Goal: Task Accomplishment & Management: Manage account settings

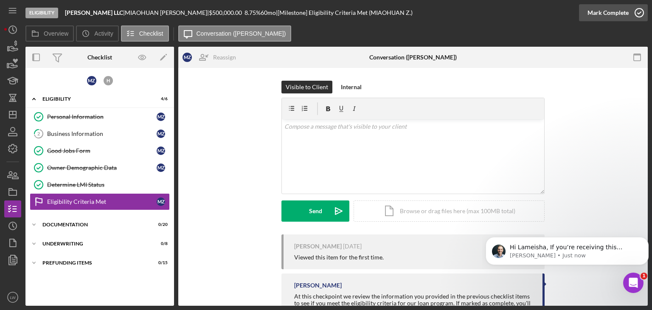
click at [637, 13] on icon "button" at bounding box center [639, 12] width 21 height 21
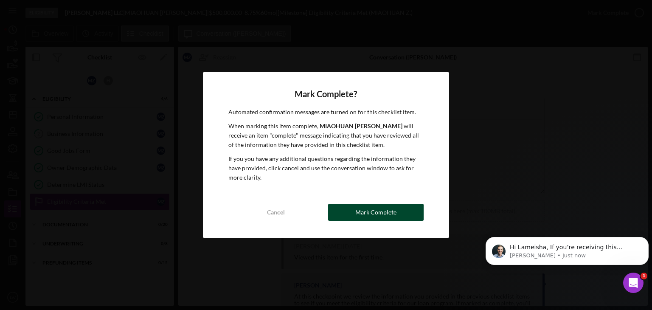
click at [388, 216] on div "Mark Complete" at bounding box center [375, 212] width 41 height 17
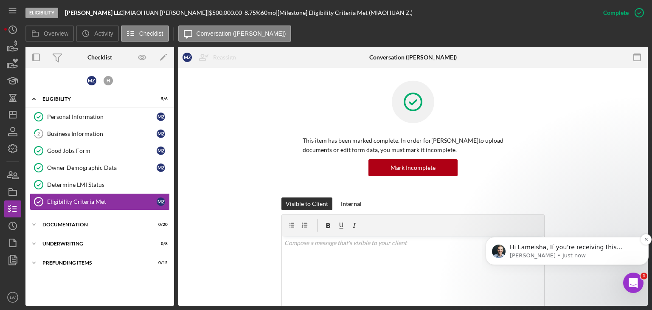
click at [575, 249] on p "Hi Lameisha, If you’re receiving this message, it seems you've logged at least …" at bounding box center [574, 247] width 128 height 8
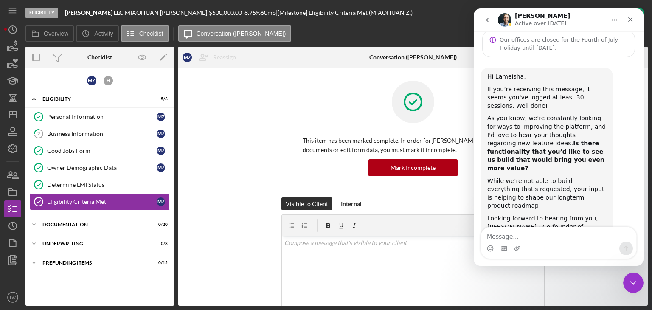
scroll to position [34, 0]
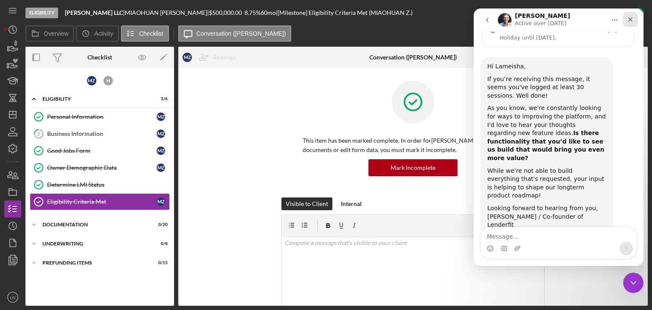
click at [632, 19] on icon "Close" at bounding box center [630, 19] width 7 height 7
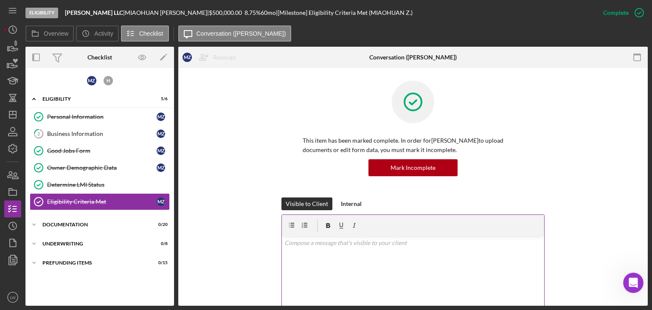
scroll to position [34, 0]
click at [15, 24] on icon "Icon/History" at bounding box center [12, 29] width 21 height 21
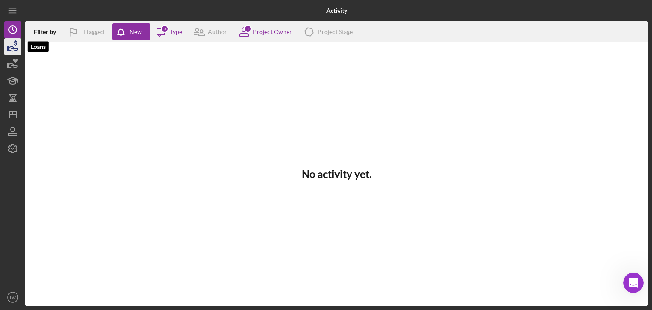
click at [8, 45] on icon "button" at bounding box center [12, 46] width 21 height 21
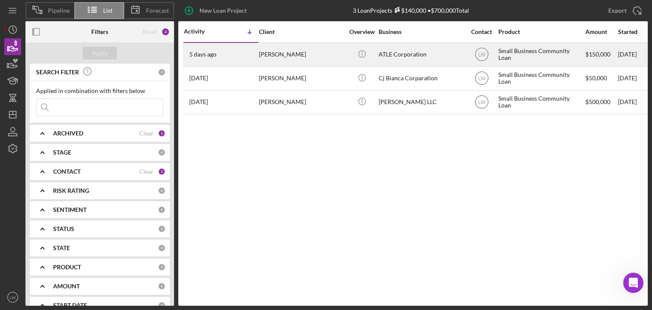
click at [285, 52] on div "[PERSON_NAME]" at bounding box center [301, 54] width 85 height 23
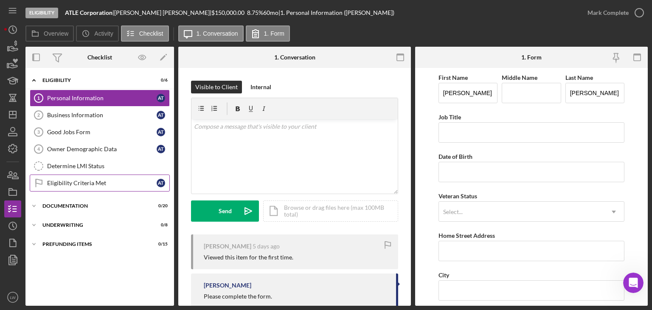
click at [91, 180] on div "Eligibility Criteria Met" at bounding box center [102, 183] width 110 height 7
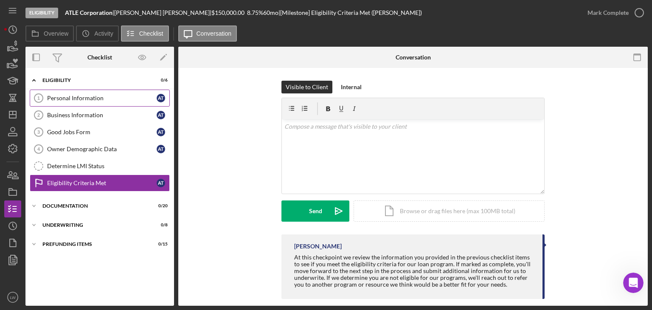
click at [77, 95] on div "Personal Information" at bounding box center [102, 98] width 110 height 7
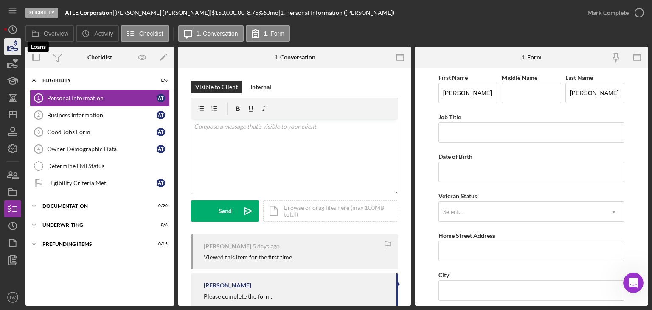
click at [12, 41] on icon "button" at bounding box center [12, 46] width 21 height 21
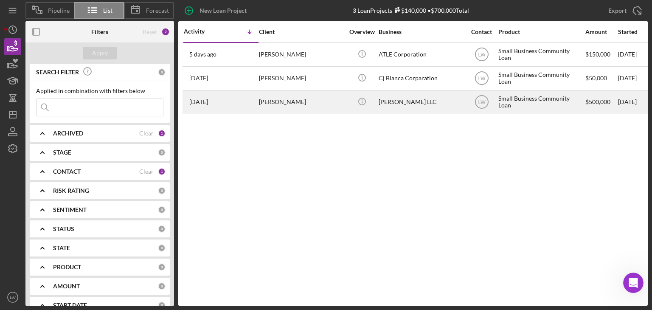
click at [296, 104] on div "[PERSON_NAME]" at bounding box center [301, 102] width 85 height 23
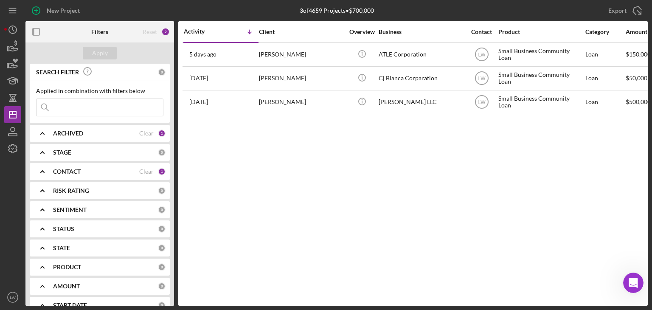
click at [78, 131] on b "ARCHIVED" at bounding box center [68, 133] width 30 height 7
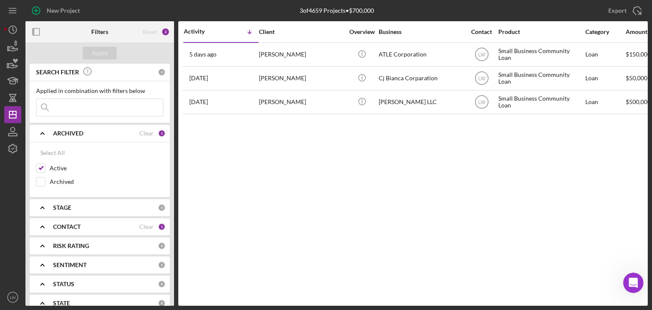
click at [72, 126] on div "ARCHIVED Clear 1" at bounding box center [109, 133] width 113 height 17
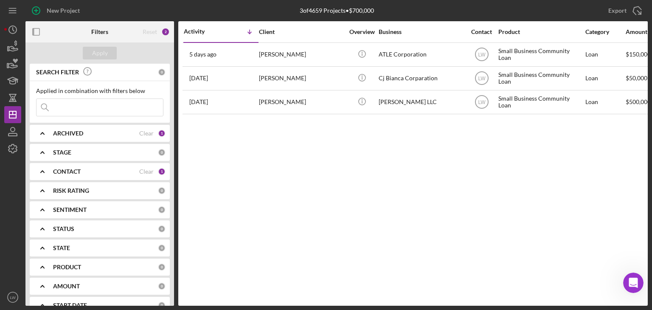
click at [78, 151] on div "STAGE" at bounding box center [105, 152] width 105 height 7
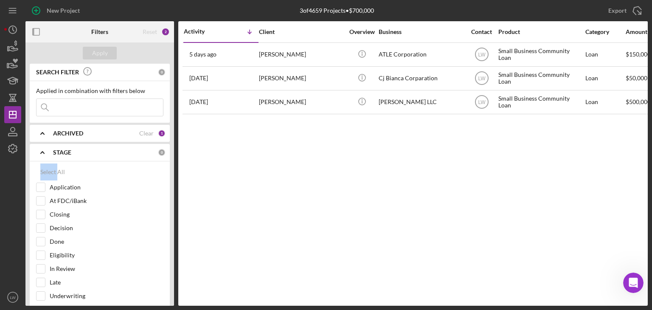
click at [78, 151] on div "STAGE" at bounding box center [105, 152] width 105 height 7
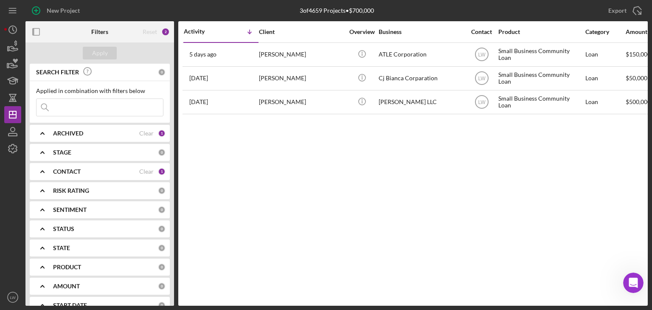
click at [81, 170] on b "CONTACT" at bounding box center [67, 171] width 28 height 7
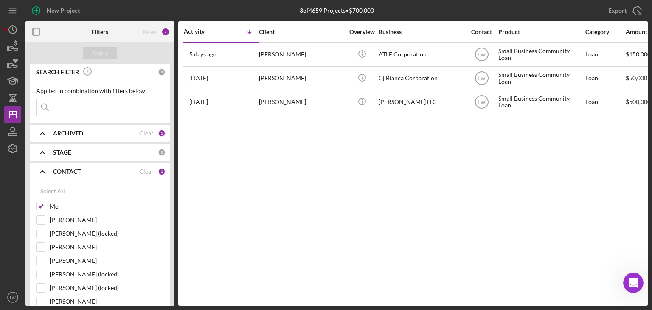
click at [81, 170] on b "CONTACT" at bounding box center [67, 171] width 28 height 7
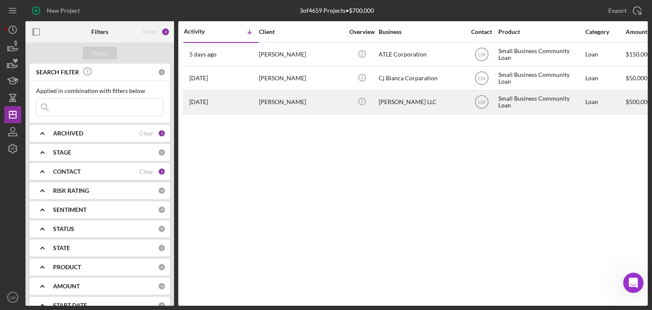
click at [282, 104] on div "[PERSON_NAME]" at bounding box center [301, 102] width 85 height 23
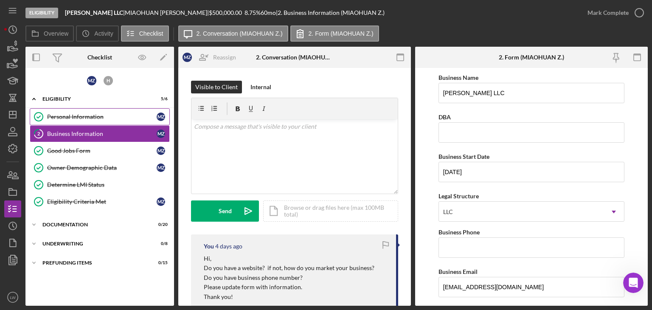
click at [68, 115] on div "Personal Information" at bounding box center [102, 116] width 110 height 7
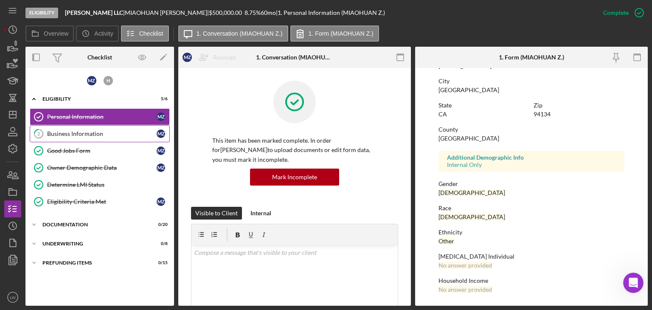
click at [93, 136] on div "Business Information" at bounding box center [102, 133] width 110 height 7
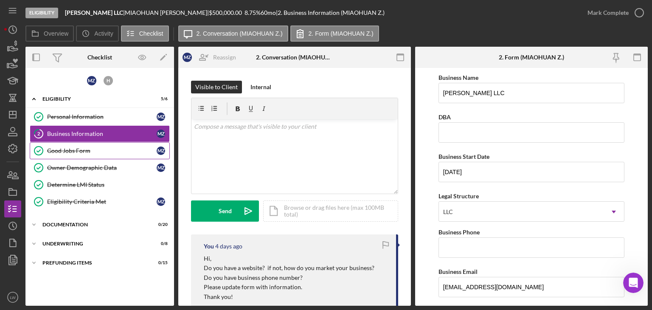
click at [100, 152] on div "Good Jobs Form" at bounding box center [102, 150] width 110 height 7
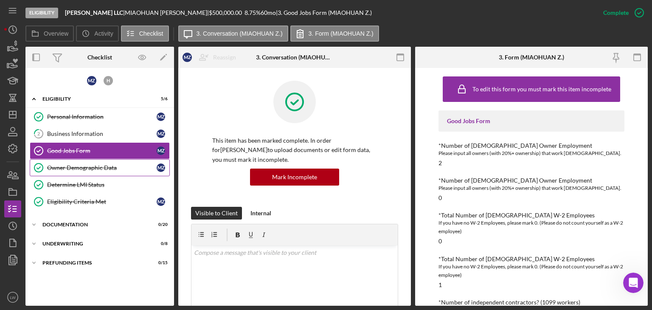
click at [104, 173] on link "Owner Demographic Data Owner Demographic Data M Z" at bounding box center [100, 167] width 140 height 17
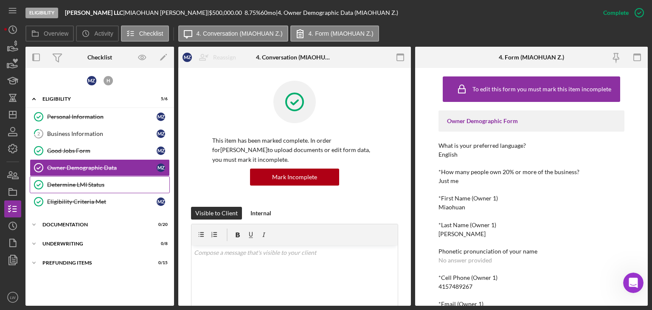
click at [105, 185] on div "Determine LMI Status" at bounding box center [108, 184] width 122 height 7
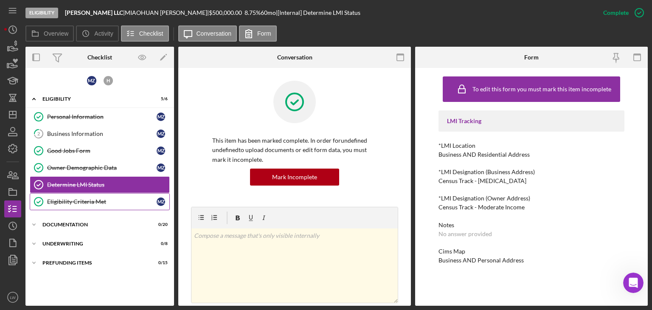
click at [113, 202] on div "Eligibility Criteria Met" at bounding box center [102, 201] width 110 height 7
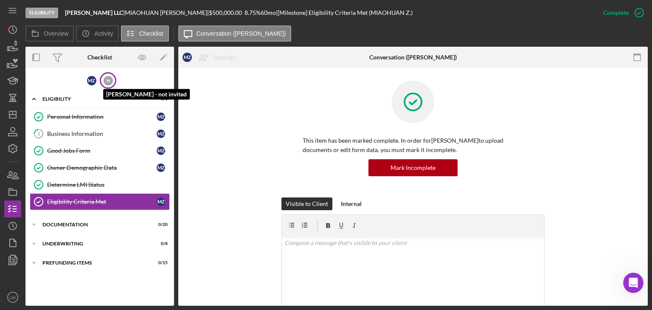
click at [104, 81] on div "H" at bounding box center [108, 80] width 9 height 9
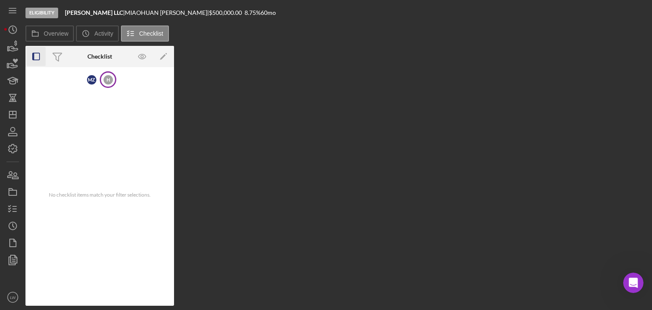
click at [35, 55] on icon "button" at bounding box center [36, 56] width 19 height 19
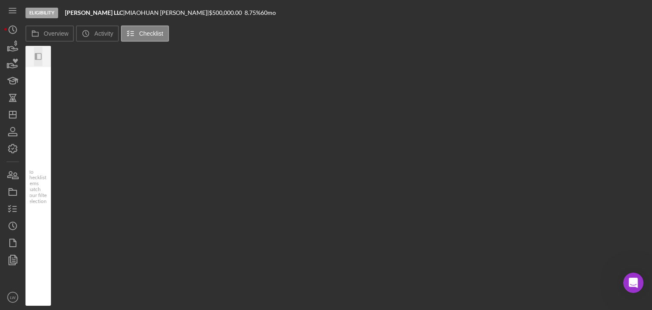
click at [36, 56] on icon "Icon/Panel Side Expand" at bounding box center [38, 56] width 19 height 19
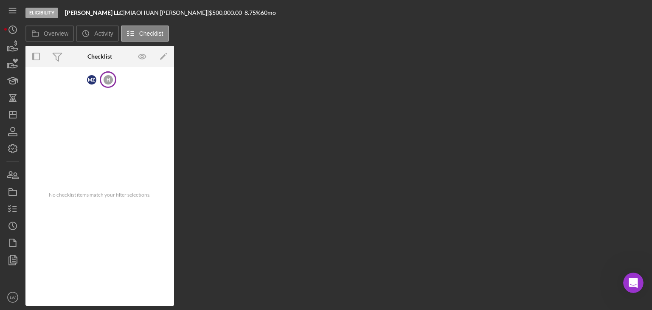
click at [113, 81] on div "H" at bounding box center [108, 79] width 17 height 17
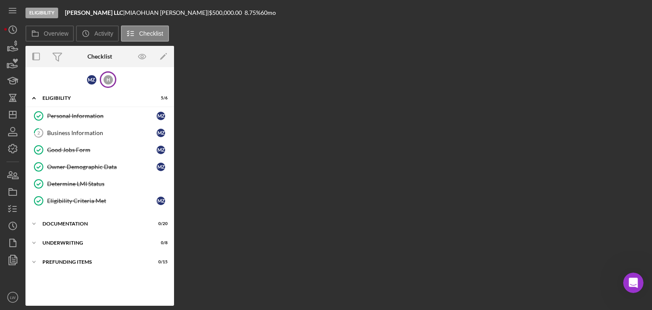
click at [113, 81] on div "H" at bounding box center [108, 79] width 17 height 17
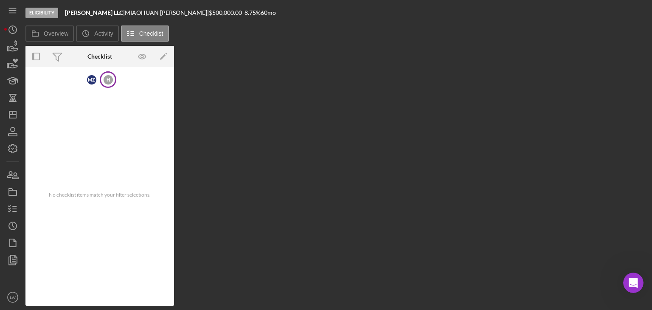
click at [115, 196] on span "No checklist items match your filter selections." at bounding box center [100, 195] width 102 height 6
click at [14, 48] on icon "button" at bounding box center [12, 46] width 21 height 21
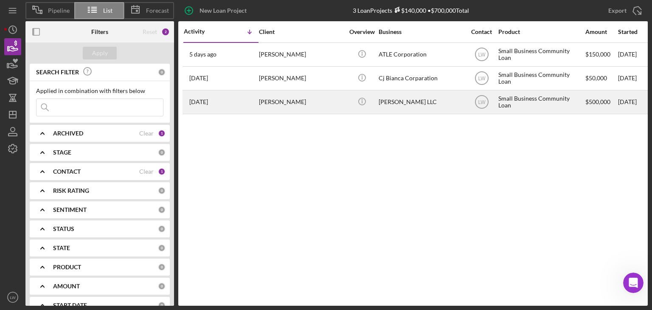
click at [269, 104] on div "[PERSON_NAME]" at bounding box center [301, 102] width 85 height 23
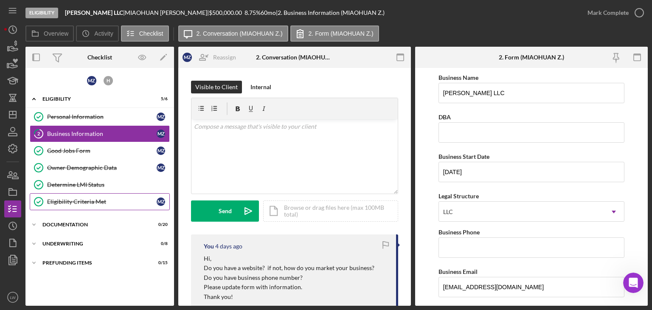
click at [97, 198] on div "Eligibility Criteria Met" at bounding box center [102, 201] width 110 height 7
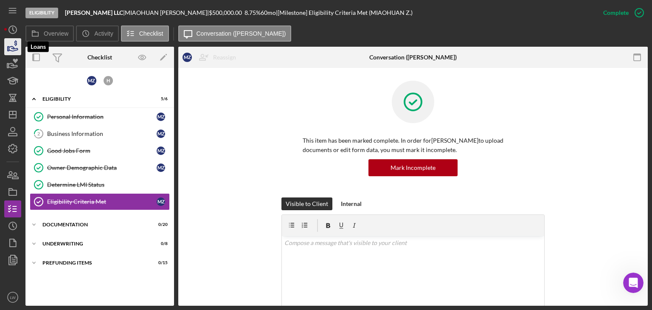
click at [15, 45] on icon "button" at bounding box center [12, 46] width 21 height 21
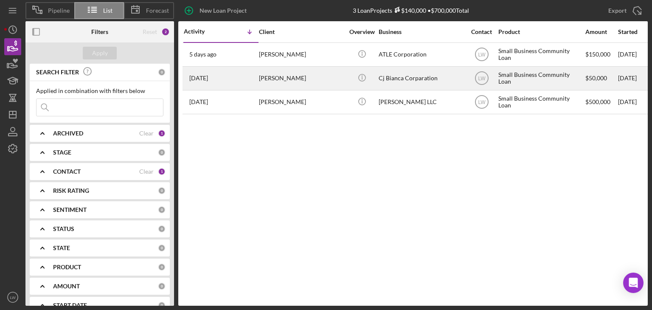
click at [307, 77] on div "[PERSON_NAME]" at bounding box center [301, 78] width 85 height 23
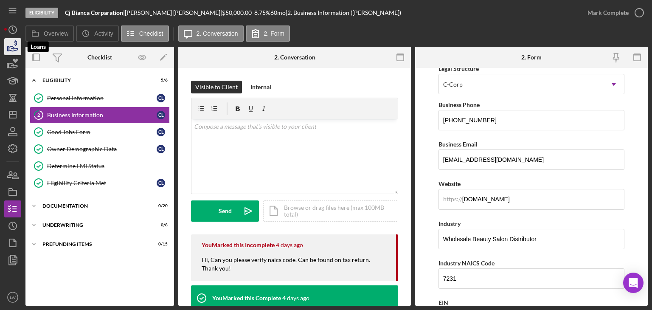
click at [14, 49] on icon "button" at bounding box center [12, 46] width 21 height 21
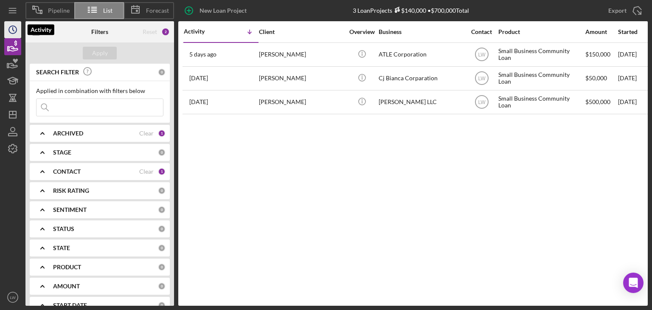
click at [9, 30] on circle "button" at bounding box center [13, 30] width 8 height 8
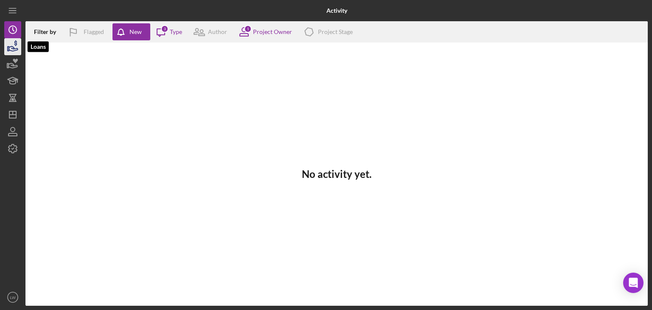
click at [14, 47] on icon "button" at bounding box center [12, 46] width 21 height 21
